Goal: Navigation & Orientation: Find specific page/section

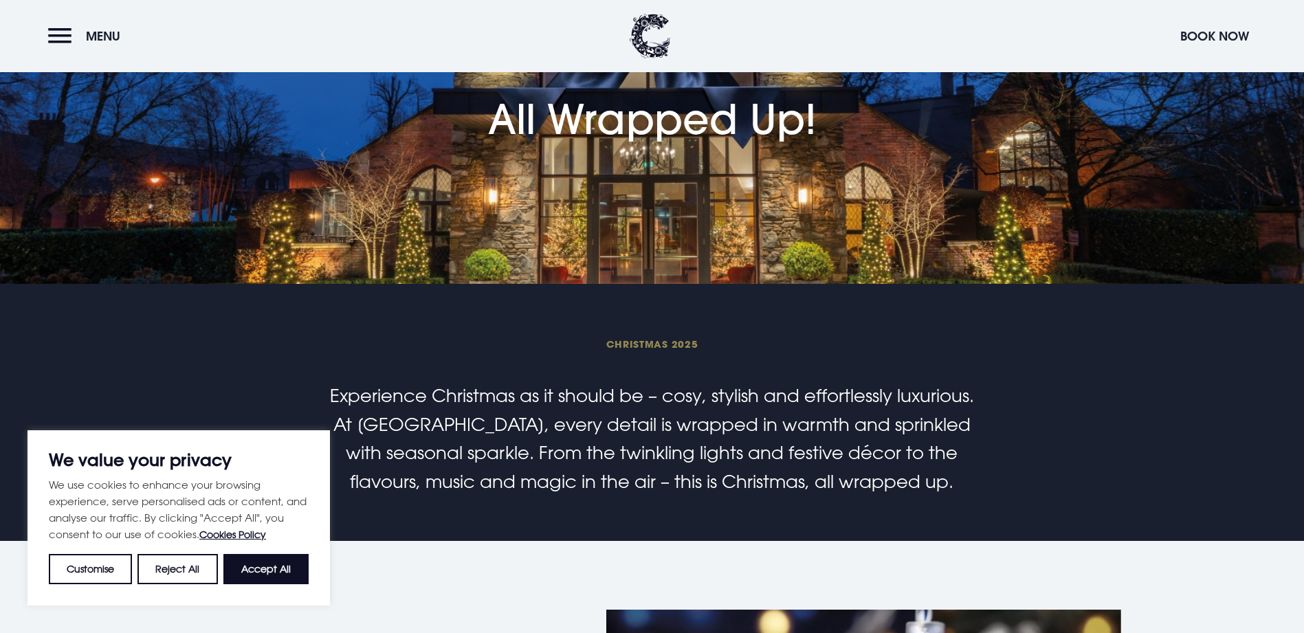
scroll to position [138, 0]
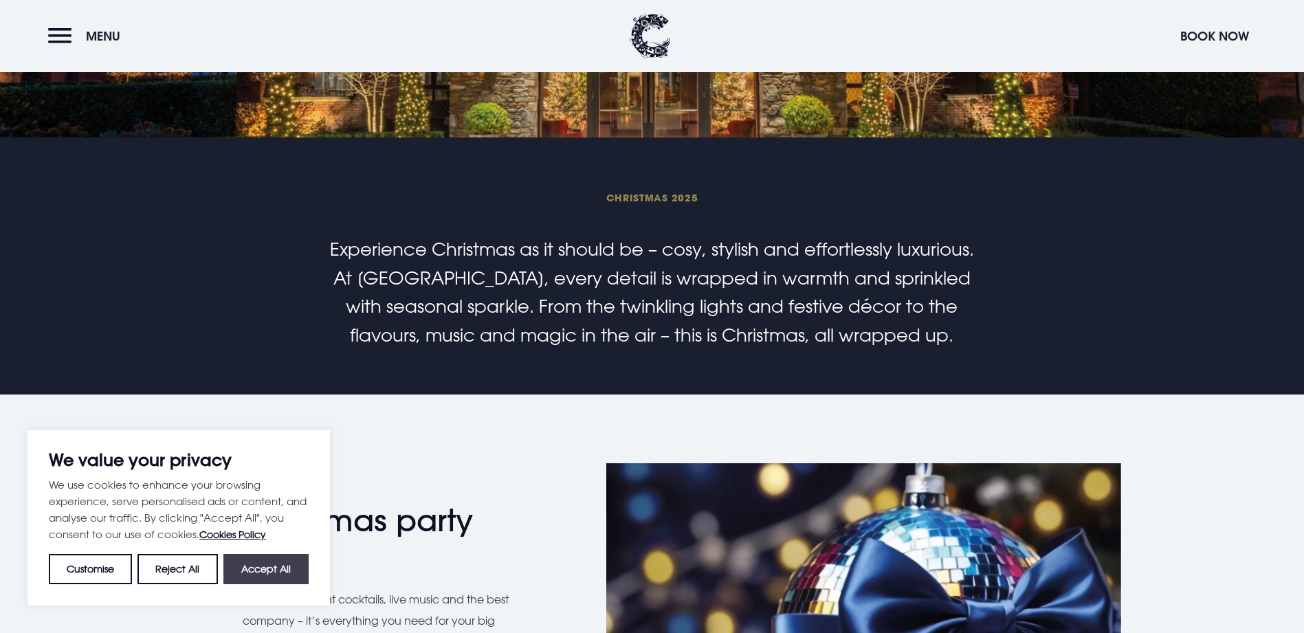
click at [277, 573] on button "Accept All" at bounding box center [265, 569] width 85 height 30
checkbox input "true"
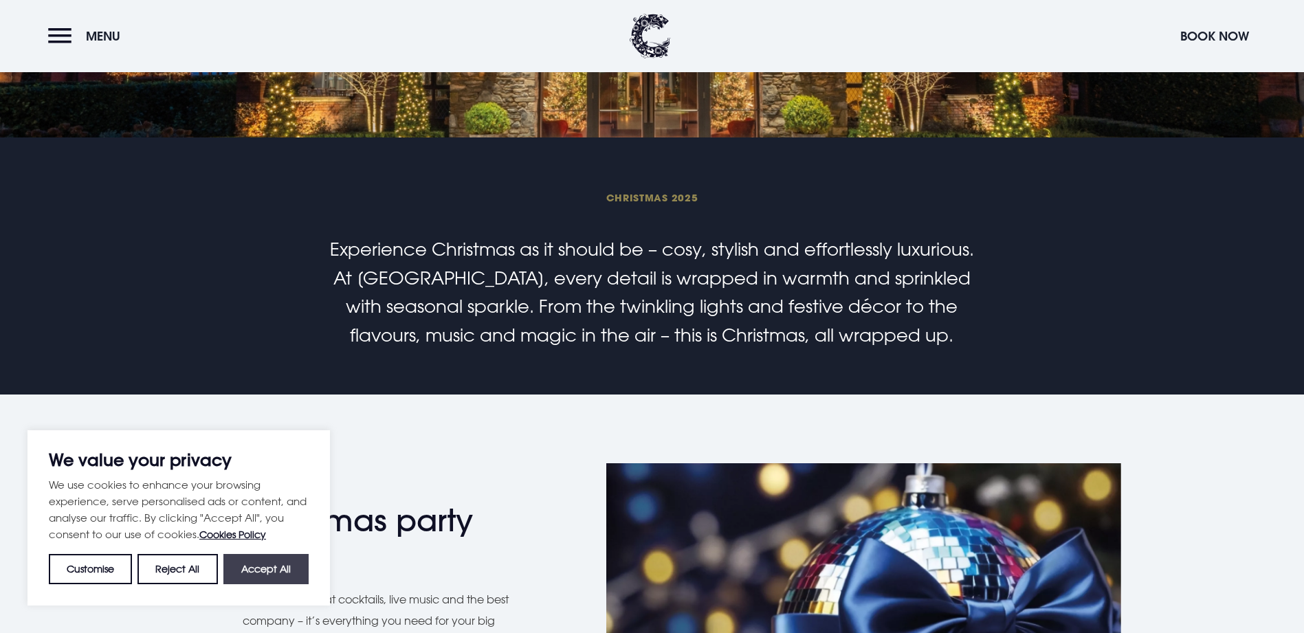
checkbox input "true"
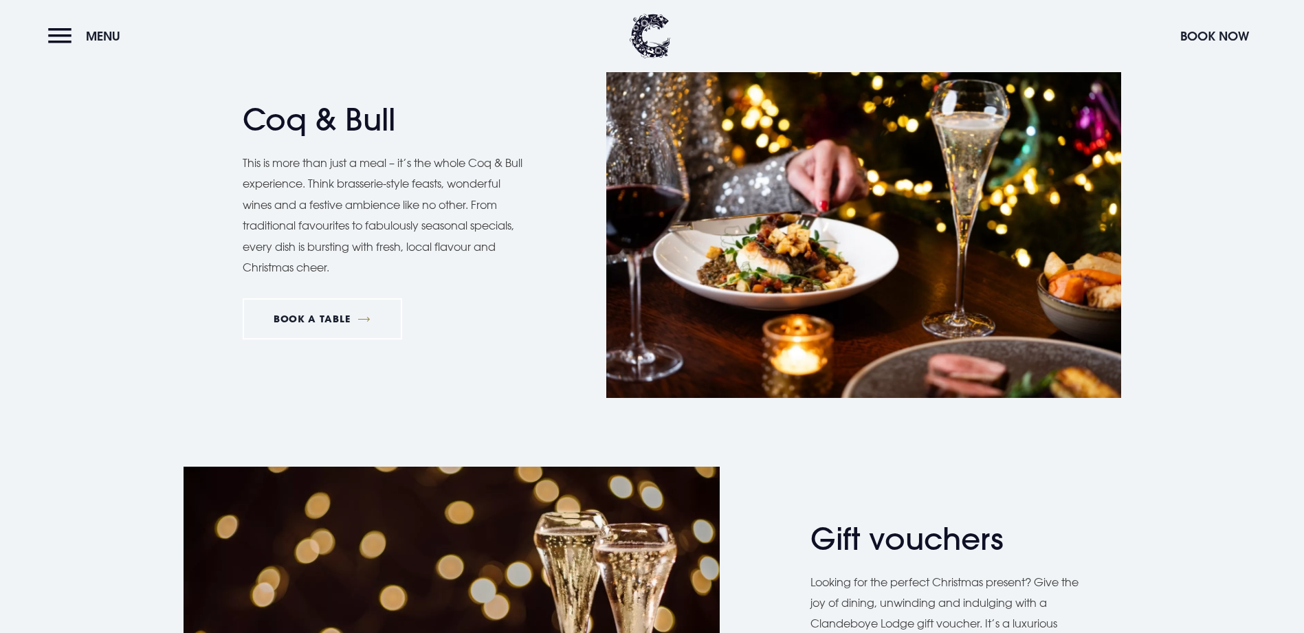
scroll to position [2207, 0]
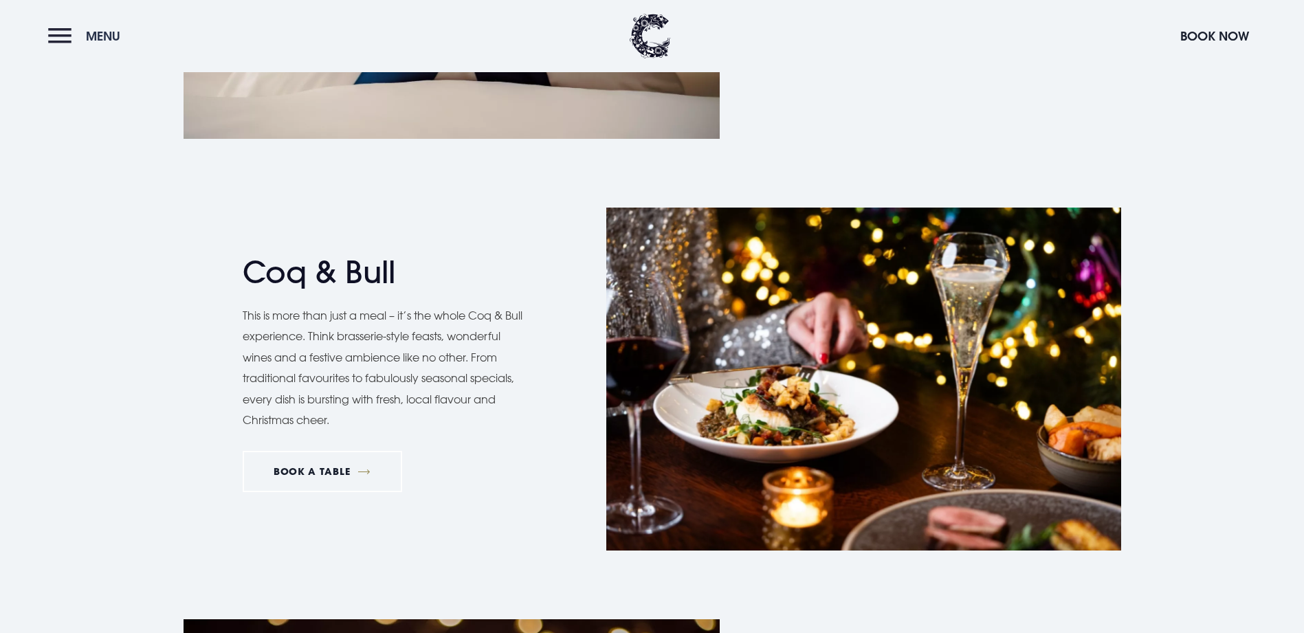
click at [71, 43] on button "Menu" at bounding box center [87, 36] width 79 height 30
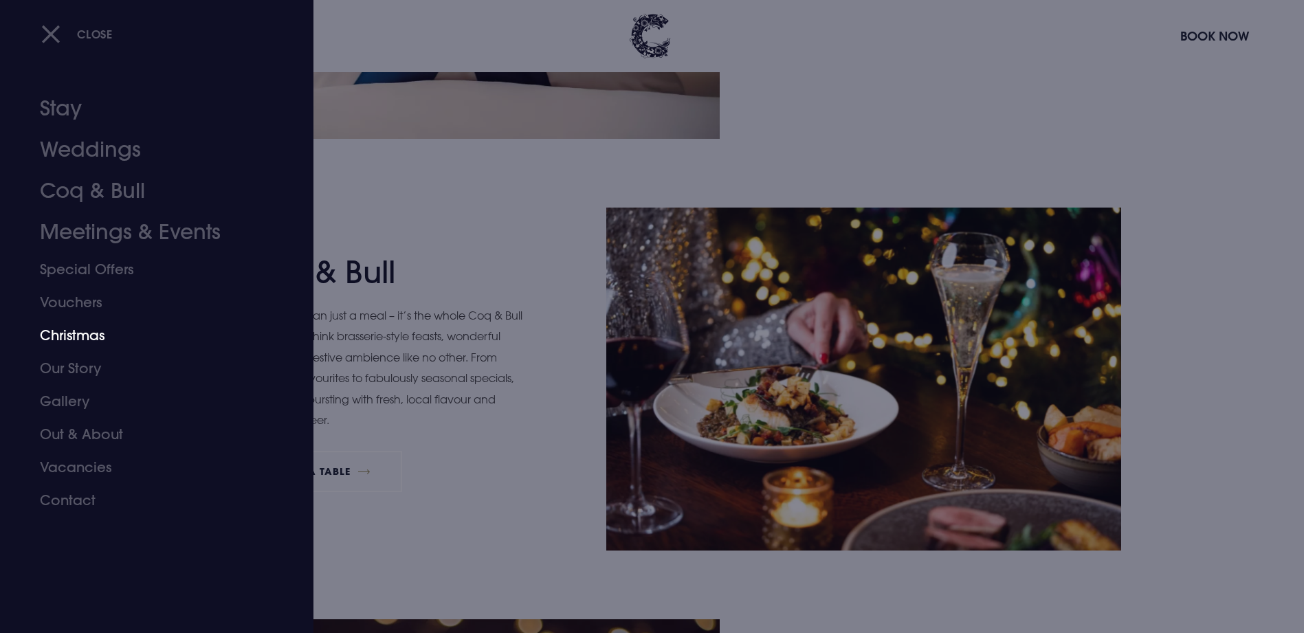
click at [73, 342] on link "Christmas" at bounding box center [148, 335] width 217 height 33
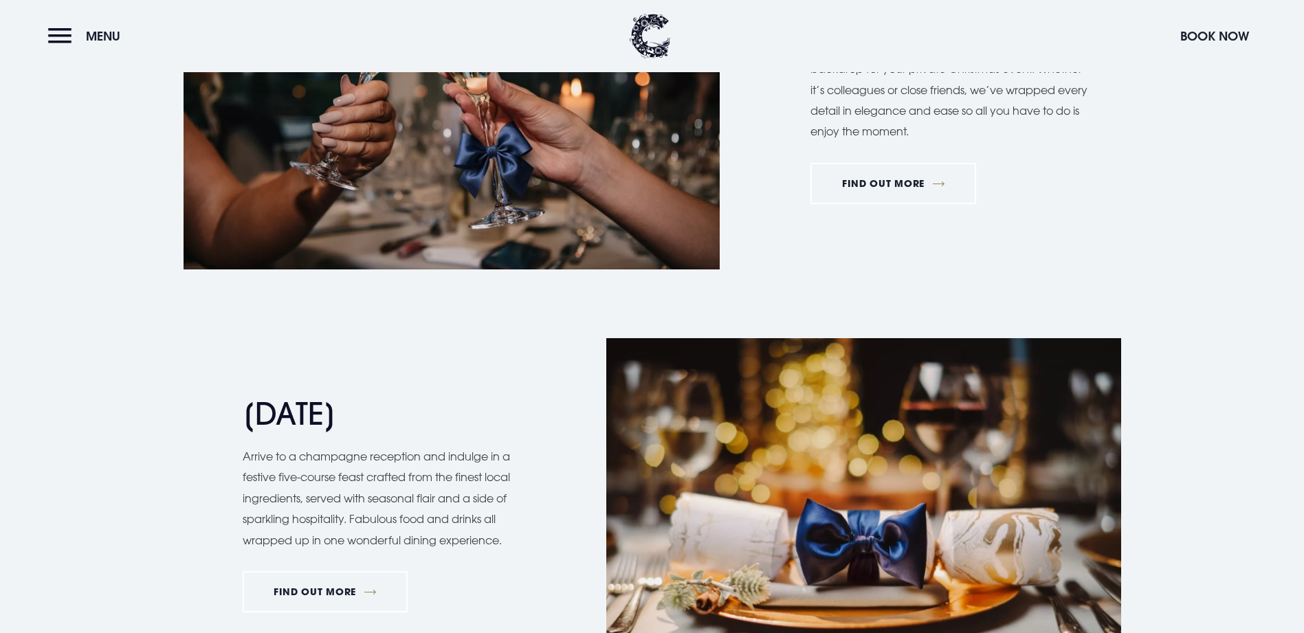
scroll to position [1238, 0]
click at [869, 205] on link "FIND OUT MORE" at bounding box center [894, 184] width 166 height 41
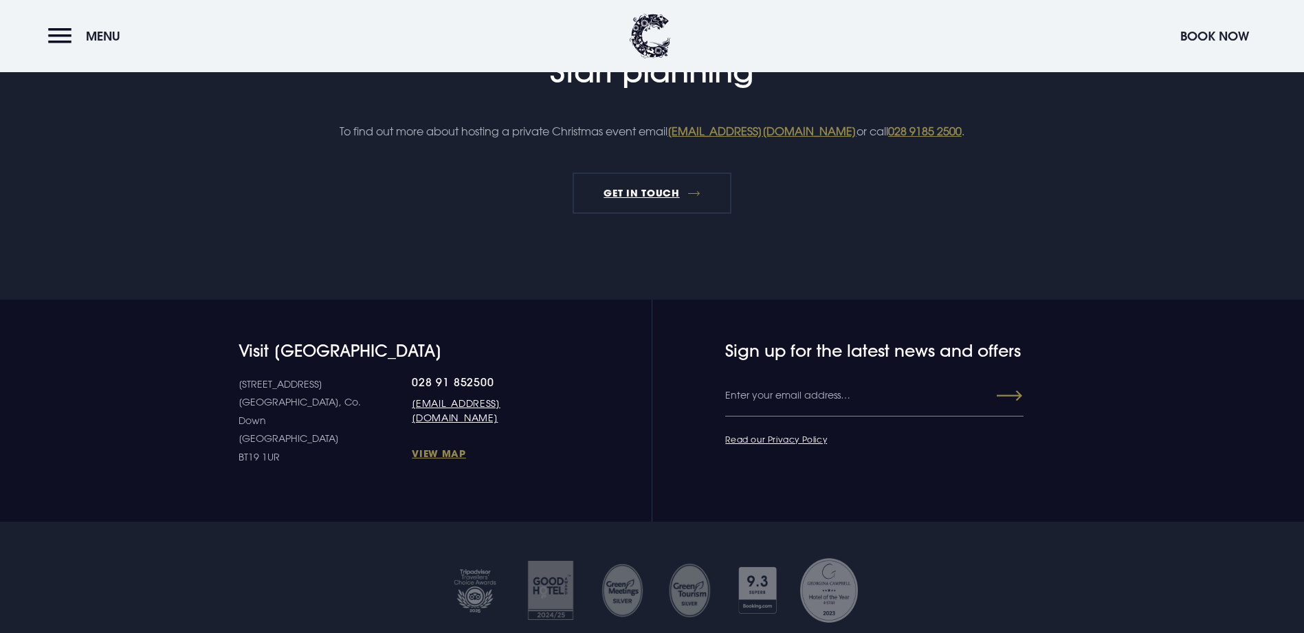
scroll to position [2750, 0]
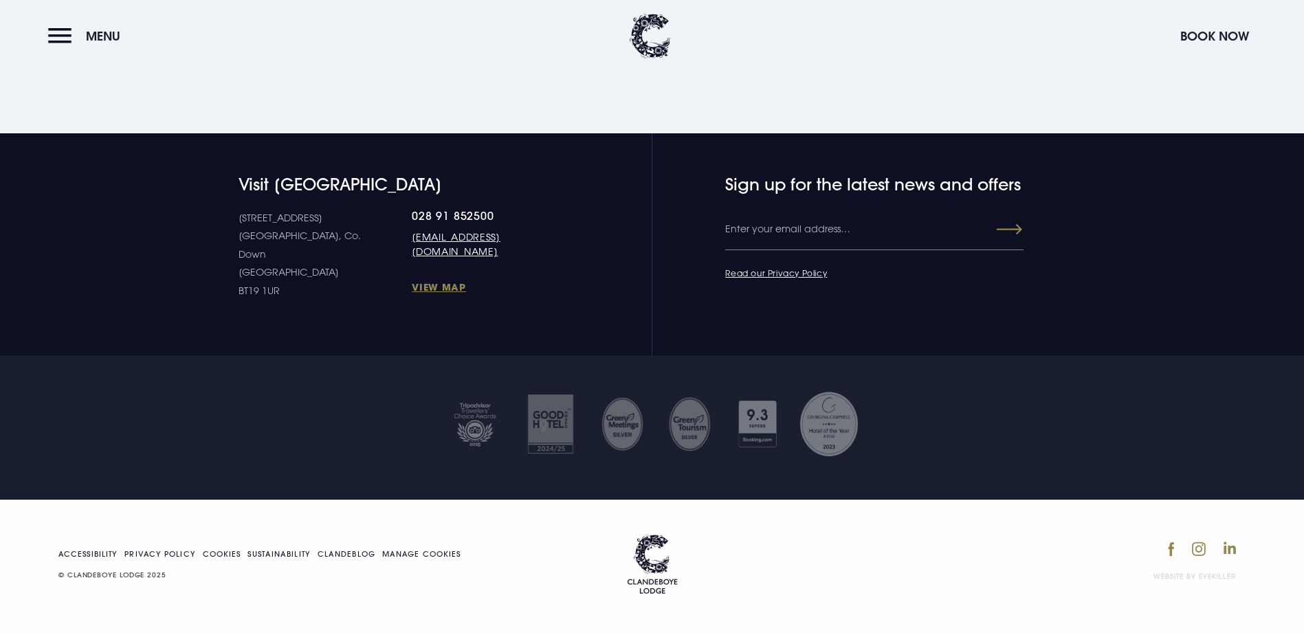
scroll to position [3238, 0]
